Goal: Find specific page/section: Find specific page/section

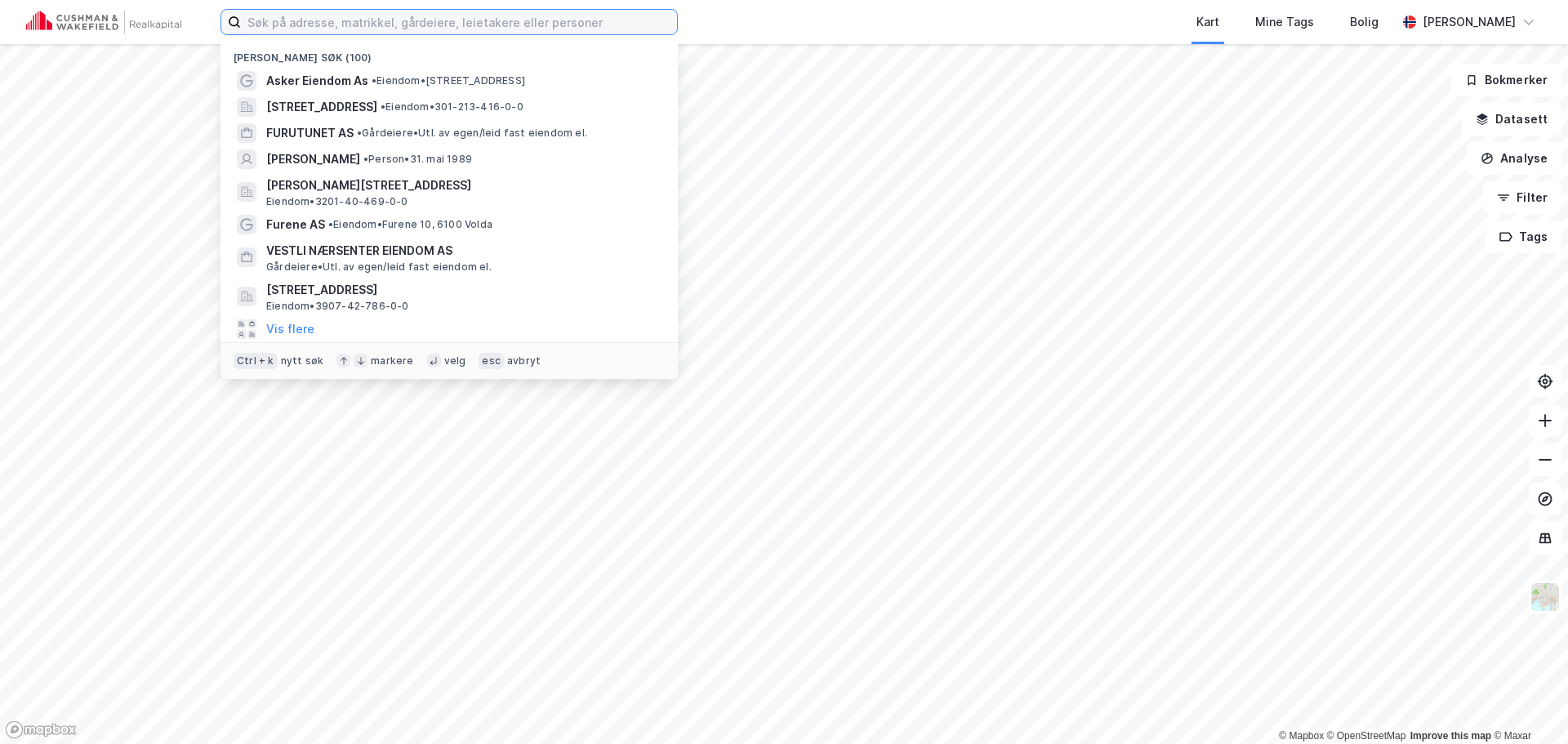
click at [508, 24] on input at bounding box center [458, 22] width 436 height 25
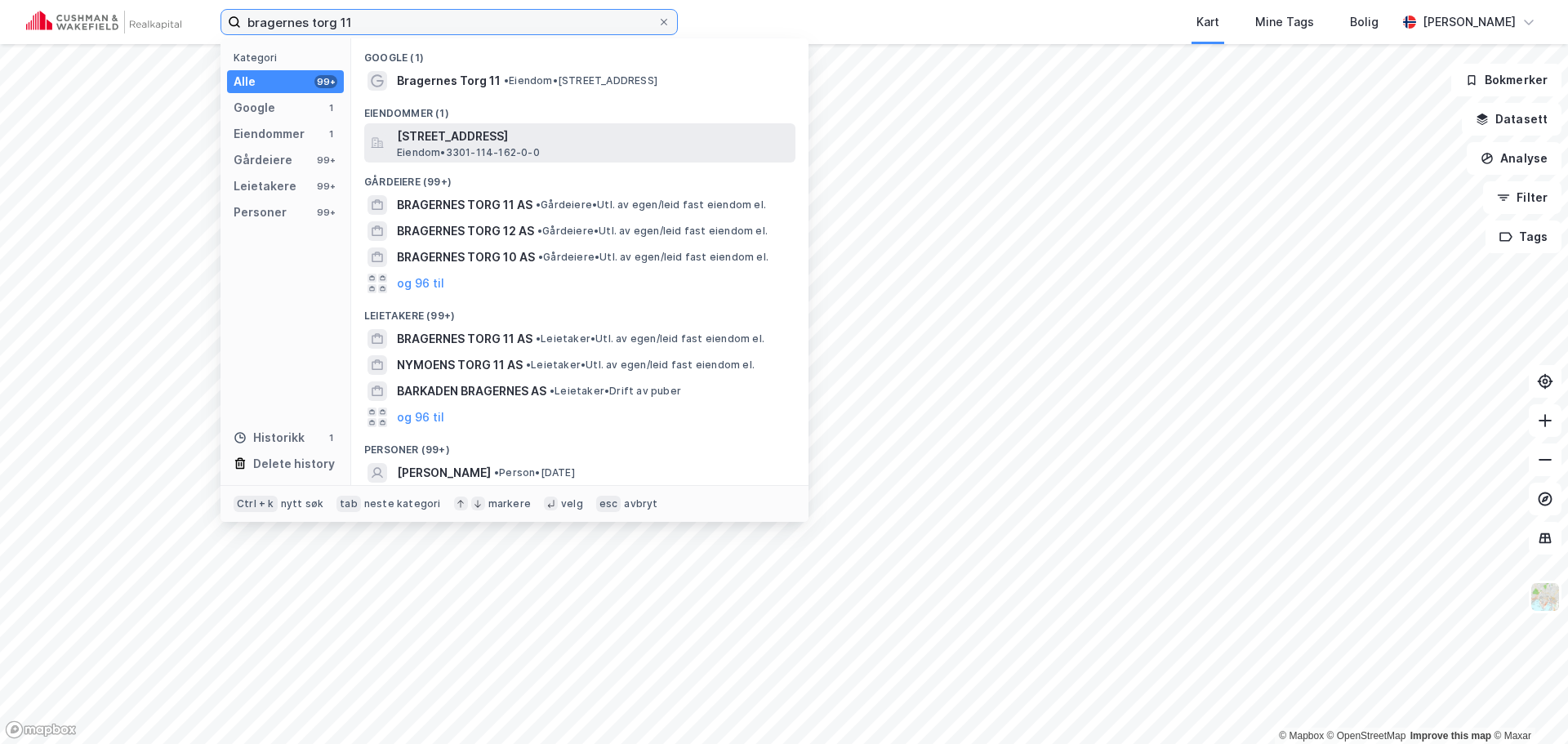
type input "bragernes torg 11"
click at [428, 140] on span "[STREET_ADDRESS]" at bounding box center [593, 136] width 392 height 19
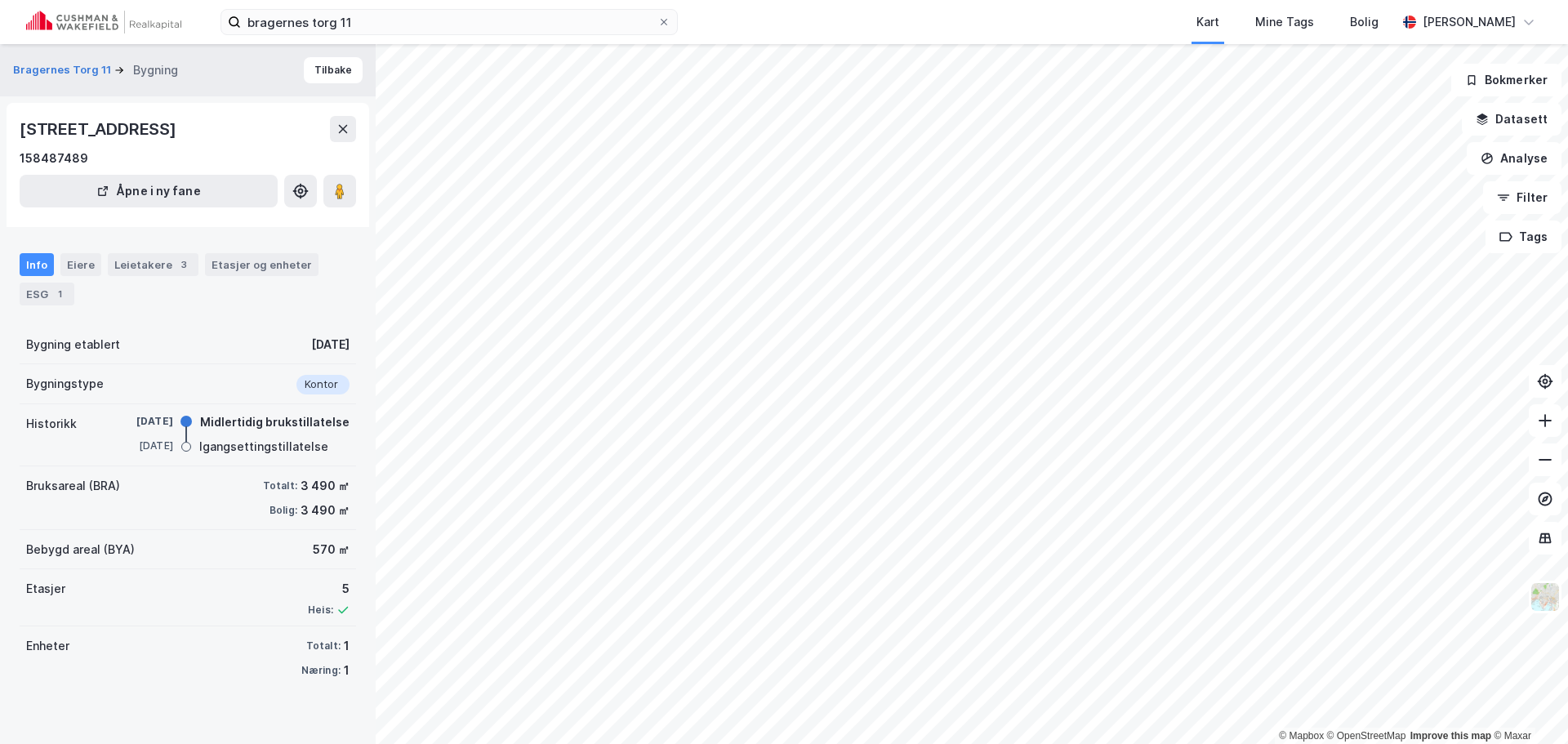
click at [35, 258] on div "Info" at bounding box center [36, 264] width 34 height 23
click at [69, 67] on button "Bragernes Torg 11" at bounding box center [64, 69] width 102 height 16
